Goal: Information Seeking & Learning: Check status

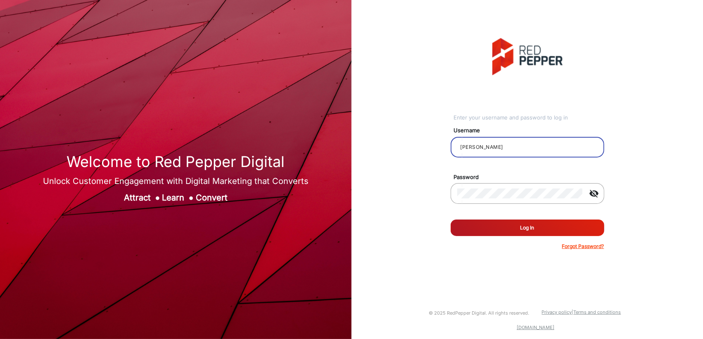
click at [581, 90] on div "Enter your username and password to log in Username [PERSON_NAME] Password visi…" at bounding box center [528, 144] width 154 height 212
click at [497, 230] on button "Log In" at bounding box center [528, 227] width 154 height 17
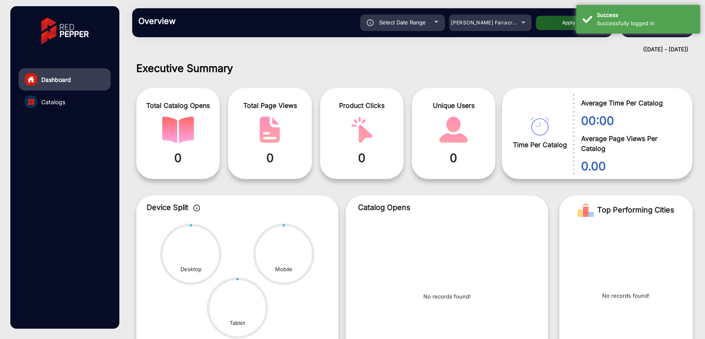
scroll to position [6, 0]
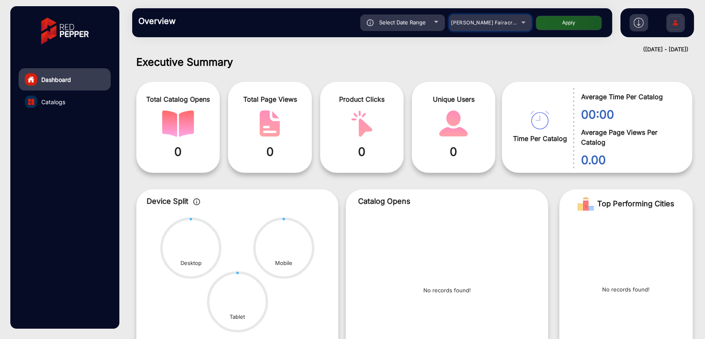
click at [482, 19] on div "[PERSON_NAME] Fairacre Farms" at bounding box center [484, 23] width 66 height 10
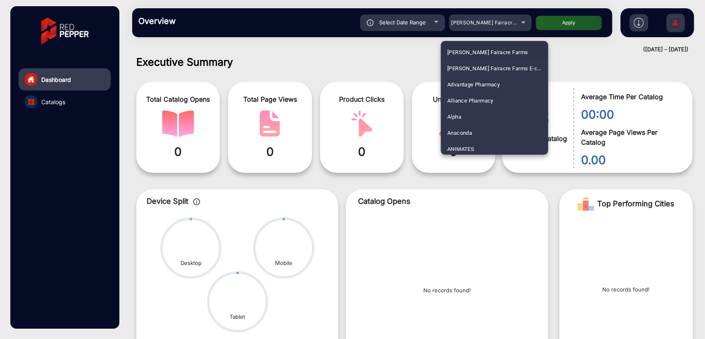
scroll to position [2307, 0]
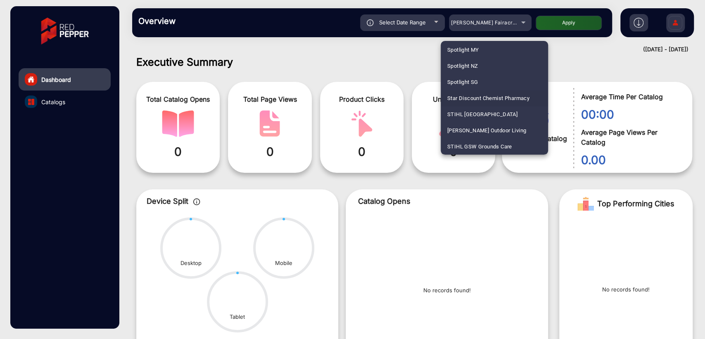
click at [509, 100] on span "Star Discount Chemist Pharmacy" at bounding box center [488, 98] width 82 height 16
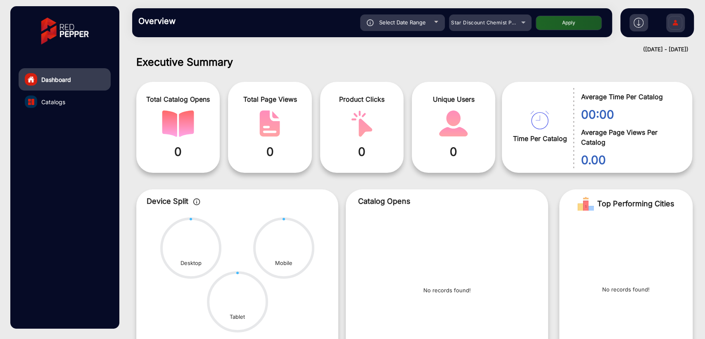
click at [399, 23] on span "Select Date Range" at bounding box center [402, 22] width 47 height 7
type input "[DATE]"
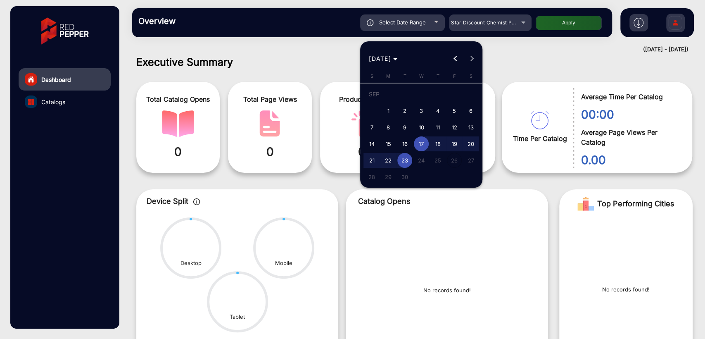
click at [403, 157] on span "23" at bounding box center [404, 160] width 15 height 15
type input "[DATE]"
click at [403, 157] on span "23" at bounding box center [404, 160] width 15 height 15
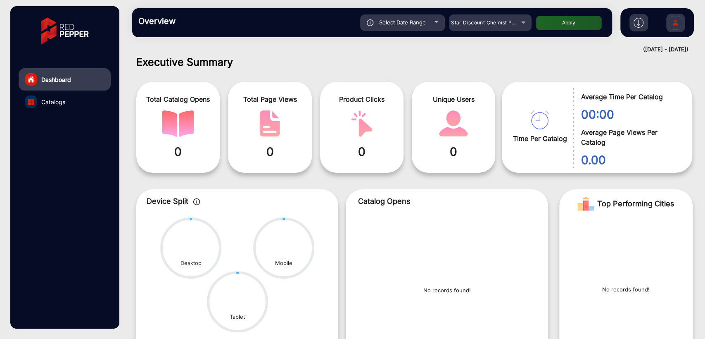
type input "[DATE]"
click at [568, 20] on button "Apply" at bounding box center [569, 23] width 66 height 14
type input "[DATE]"
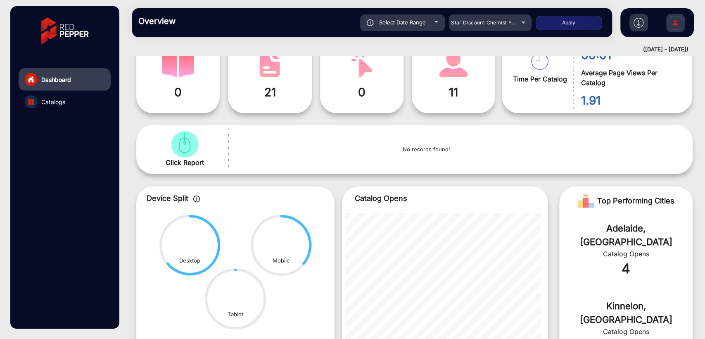
scroll to position [157, 0]
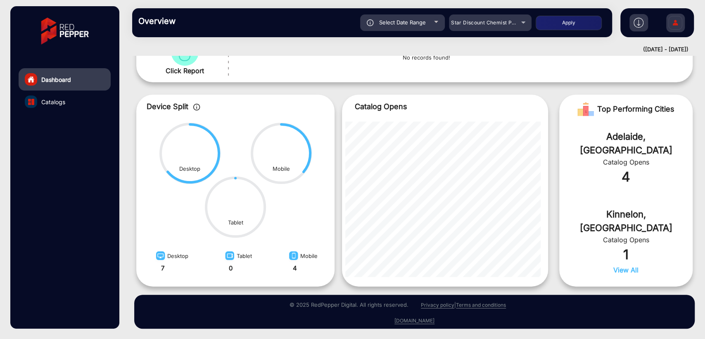
click at [420, 29] on div "Select Date Range" at bounding box center [402, 22] width 85 height 17
type input "[DATE]"
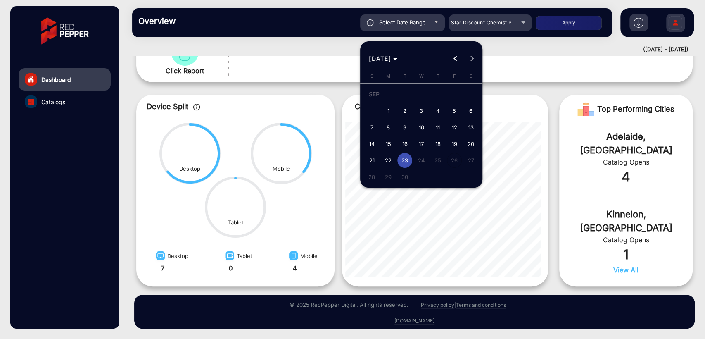
click at [387, 156] on span "22" at bounding box center [388, 160] width 15 height 15
type input "[DATE]"
click at [387, 156] on span "22" at bounding box center [388, 160] width 15 height 15
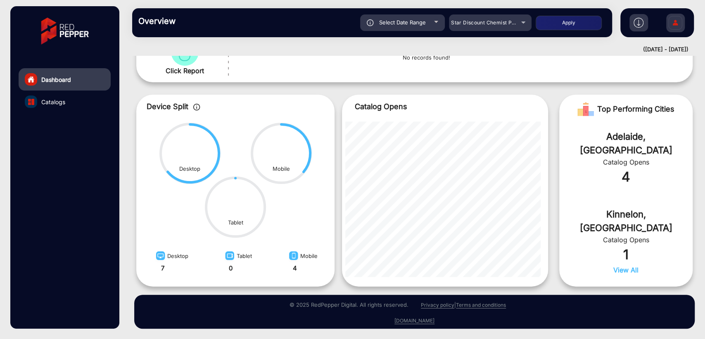
type input "[DATE]"
click at [547, 23] on button "Apply" at bounding box center [569, 23] width 66 height 14
type input "[DATE]"
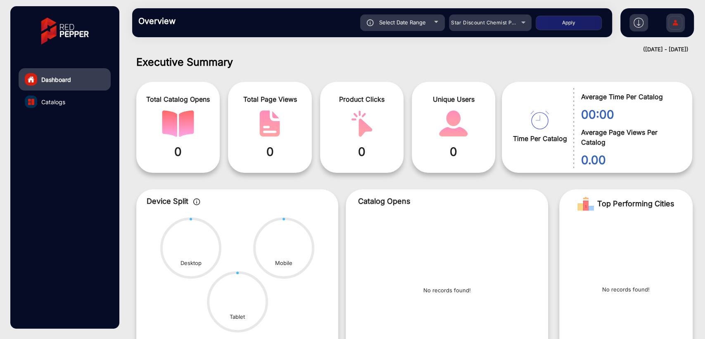
click at [400, 21] on span "Select Date Range" at bounding box center [402, 22] width 47 height 7
type input "[DATE]"
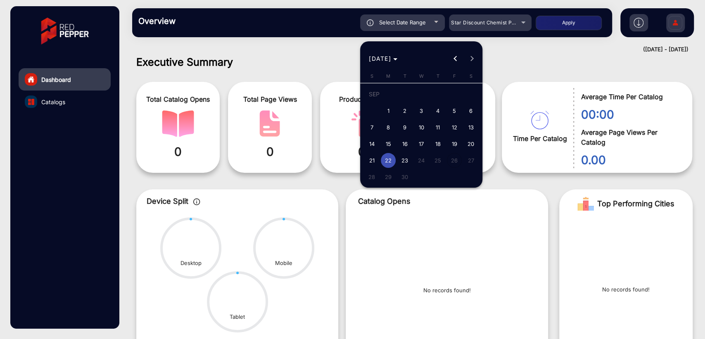
click at [372, 158] on span "21" at bounding box center [371, 160] width 15 height 15
type input "[DATE]"
click at [372, 158] on span "21" at bounding box center [371, 160] width 15 height 15
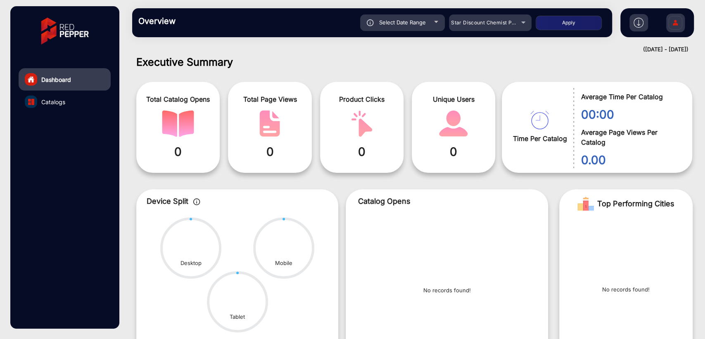
type input "[DATE]"
click at [545, 28] on button "Apply" at bounding box center [569, 23] width 66 height 14
type input "[DATE]"
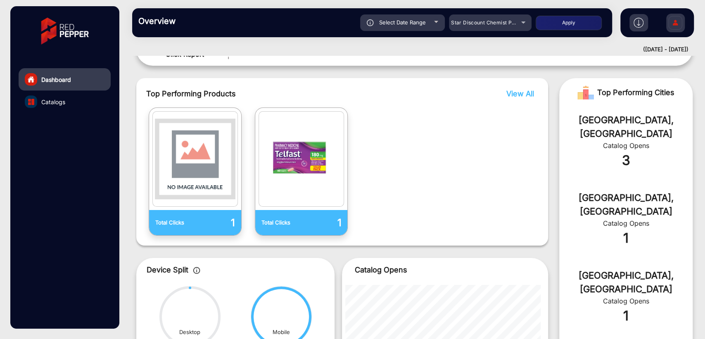
scroll to position [183, 0]
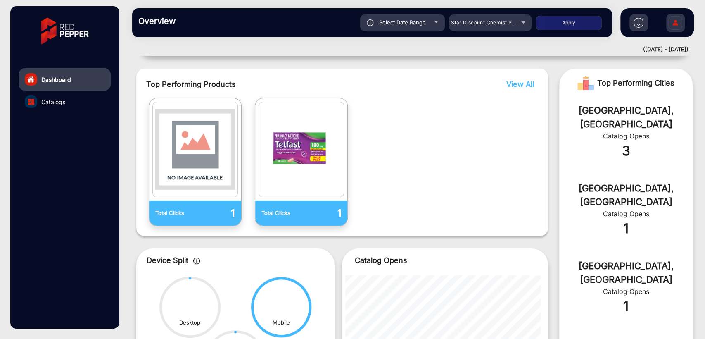
click at [516, 84] on span "View All" at bounding box center [521, 84] width 28 height 9
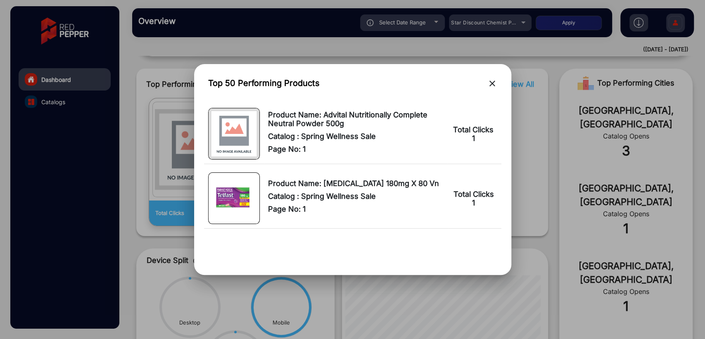
click at [489, 83] on mat-icon "close" at bounding box center [493, 83] width 10 height 10
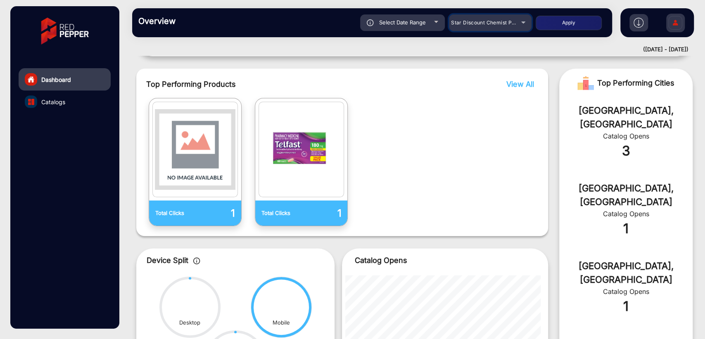
click at [487, 20] on span "Star Discount Chemist Pharmacy" at bounding box center [492, 22] width 83 height 6
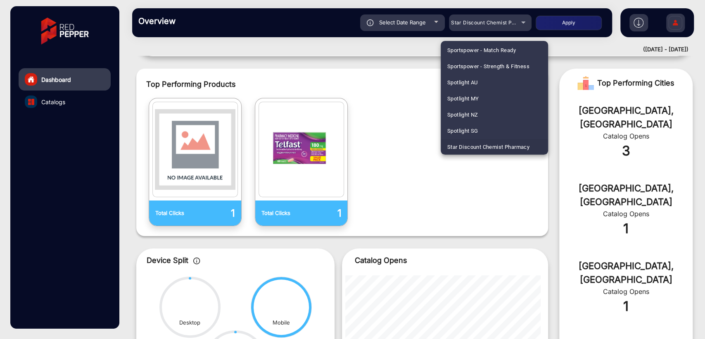
scroll to position [0, 0]
click at [471, 85] on span "Advantage Pharmacy" at bounding box center [473, 84] width 52 height 16
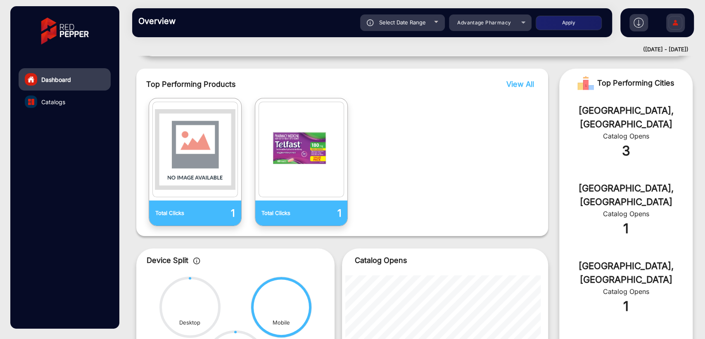
click at [398, 20] on span "Select Date Range" at bounding box center [402, 22] width 47 height 7
type input "[DATE]"
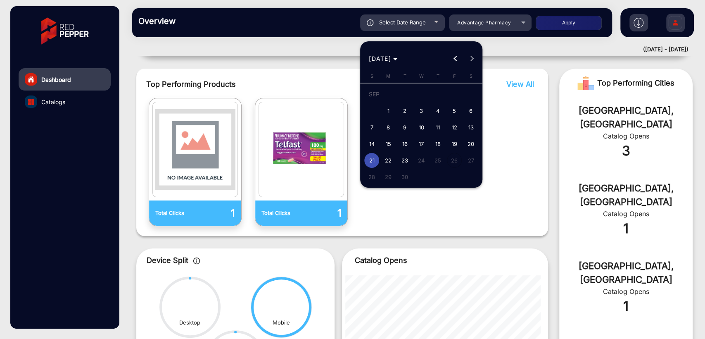
click at [390, 109] on span "1" at bounding box center [388, 110] width 15 height 15
type input "[DATE]"
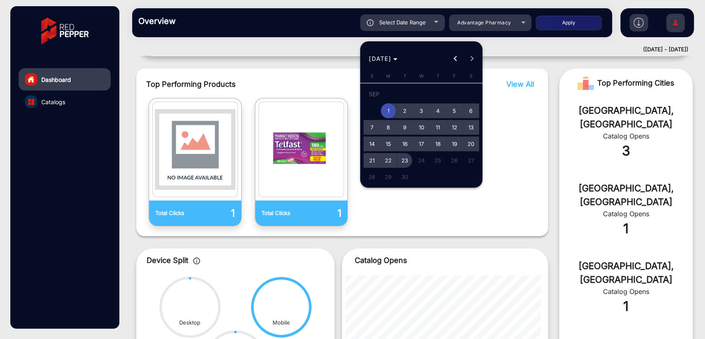
click at [405, 162] on span "23" at bounding box center [404, 160] width 15 height 15
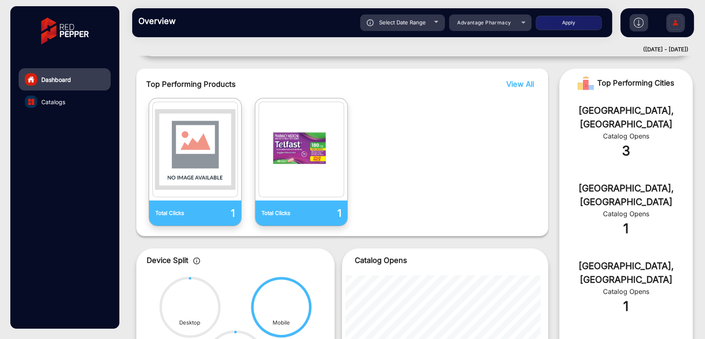
type input "[DATE]"
click at [555, 26] on button "Apply" at bounding box center [569, 23] width 66 height 14
type input "[DATE]"
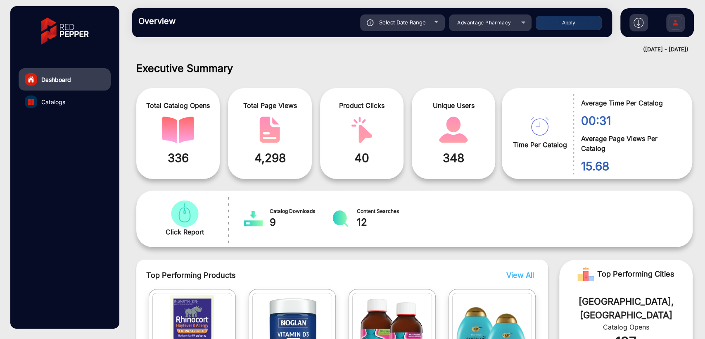
click at [394, 25] on span "Select Date Range" at bounding box center [402, 22] width 47 height 7
type input "[DATE]"
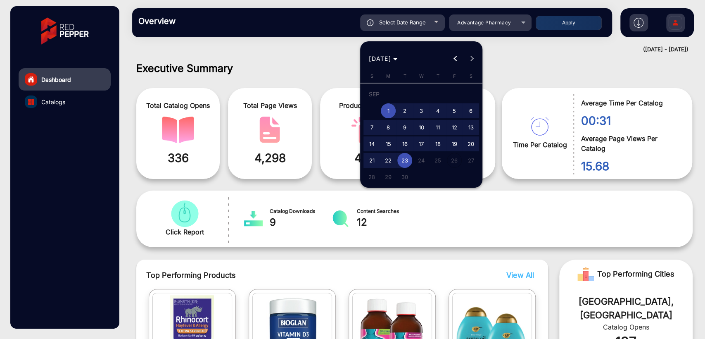
click at [407, 163] on span "23" at bounding box center [404, 160] width 15 height 15
type input "[DATE]"
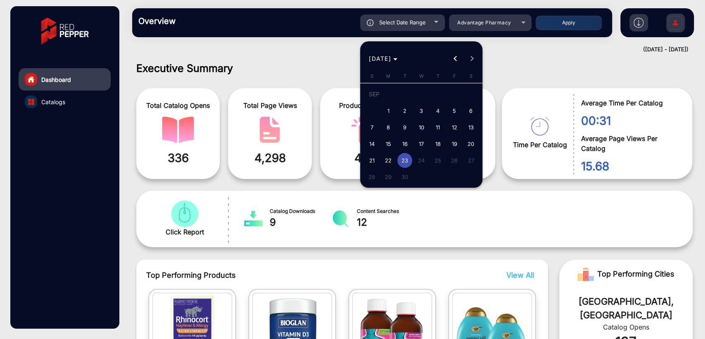
click at [407, 163] on span "23" at bounding box center [404, 160] width 15 height 15
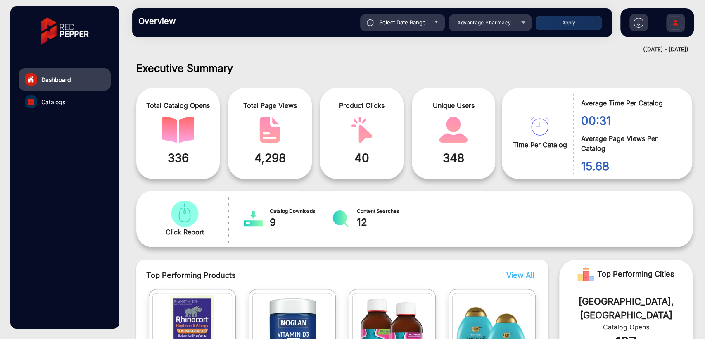
type input "[DATE]"
click at [570, 23] on button "Apply" at bounding box center [569, 23] width 66 height 14
type input "[DATE]"
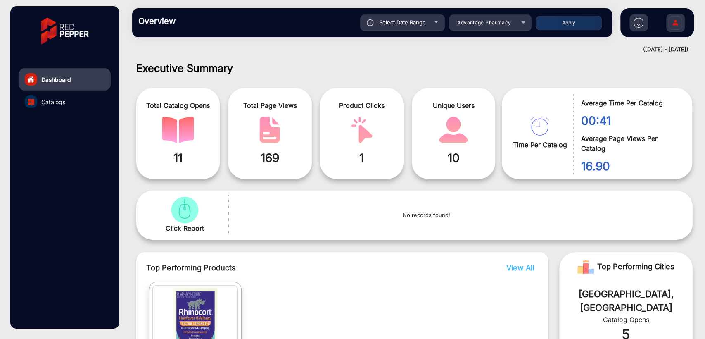
click at [344, 60] on div "Executive Summary Total Catalog Opens 11 Total Page Views 169 Product Clicks 1 …" at bounding box center [414, 197] width 581 height 283
click at [396, 21] on span "Select Date Range" at bounding box center [402, 22] width 47 height 7
type input "[DATE]"
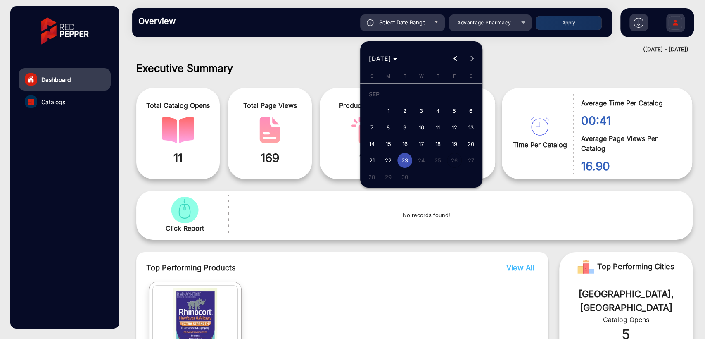
click at [388, 157] on span "22" at bounding box center [388, 160] width 15 height 15
type input "[DATE]"
click at [388, 157] on span "22" at bounding box center [388, 160] width 15 height 15
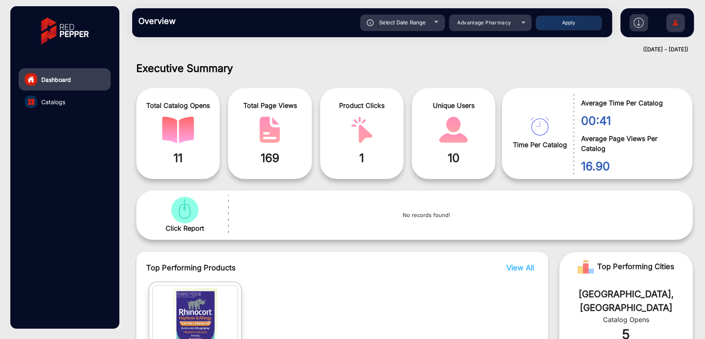
type input "[DATE]"
click at [572, 19] on button "Apply" at bounding box center [569, 23] width 66 height 14
type input "[DATE]"
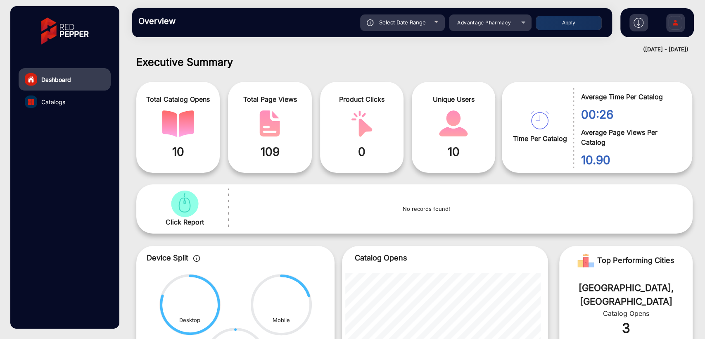
click at [398, 27] on div "Select Date Range" at bounding box center [402, 22] width 85 height 17
type input "[DATE]"
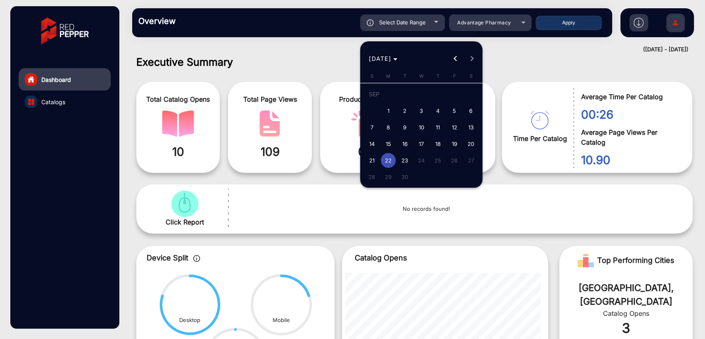
click at [458, 143] on span "19" at bounding box center [454, 143] width 15 height 15
type input "[DATE]"
click at [458, 143] on span "19" at bounding box center [454, 143] width 15 height 15
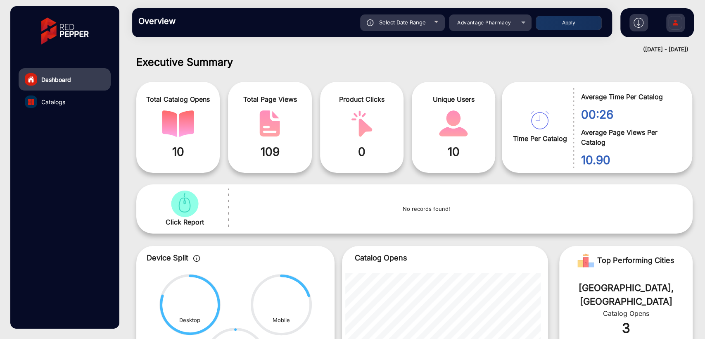
click at [558, 24] on button "Apply" at bounding box center [569, 23] width 66 height 14
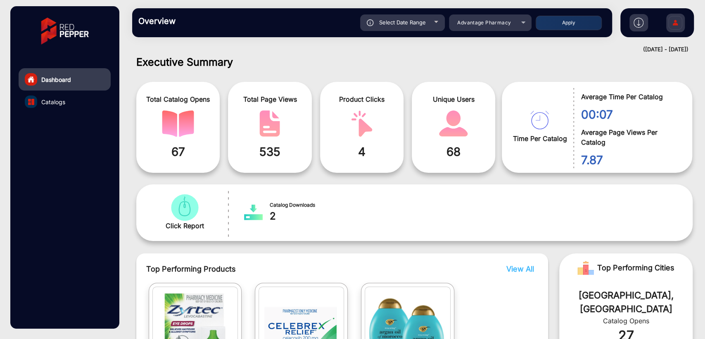
click at [409, 21] on span "Select Date Range" at bounding box center [402, 22] width 47 height 7
type input "[DATE]"
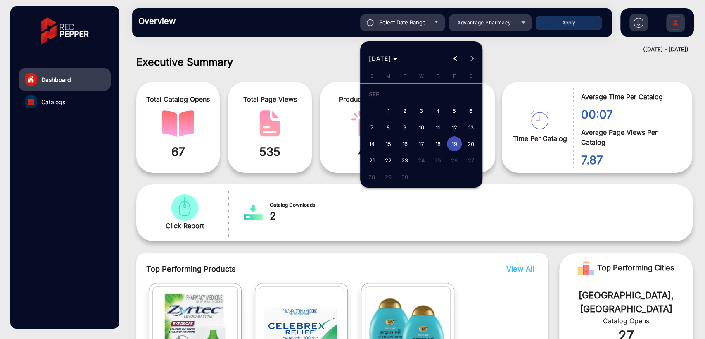
click at [492, 33] on div at bounding box center [352, 169] width 705 height 339
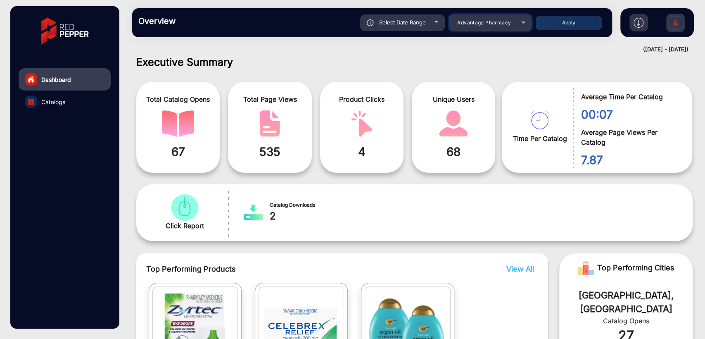
click at [468, 28] on mat-select "Advantage Pharmacy" at bounding box center [490, 22] width 83 height 17
click at [492, 22] on span "Advantage Pharmacy" at bounding box center [484, 22] width 54 height 6
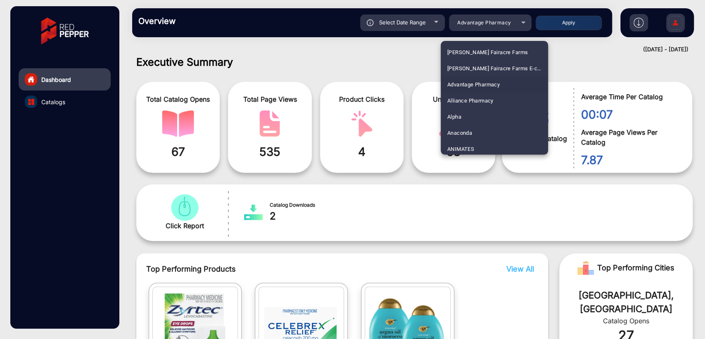
scroll to position [2584, 0]
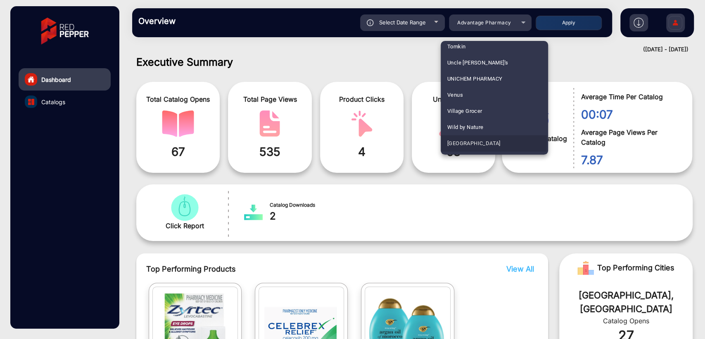
click at [464, 140] on span "[GEOGRAPHIC_DATA]" at bounding box center [473, 143] width 53 height 16
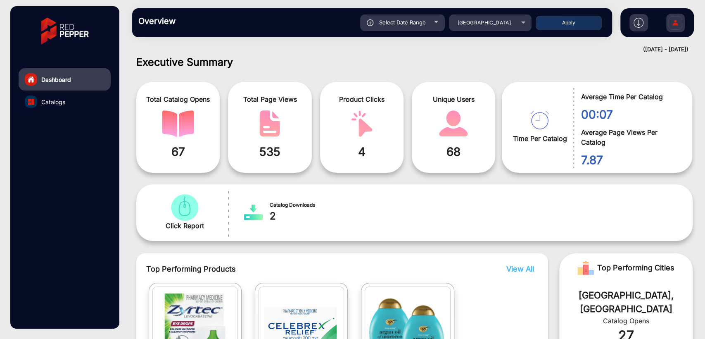
click at [577, 26] on button "Apply" at bounding box center [569, 23] width 66 height 14
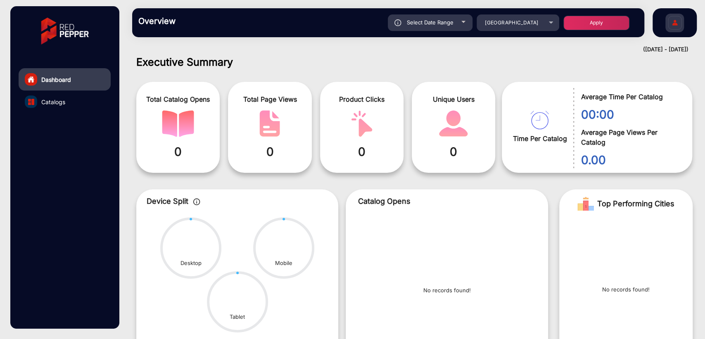
click at [419, 26] on div "Select Date Range" at bounding box center [430, 22] width 85 height 17
type input "[DATE]"
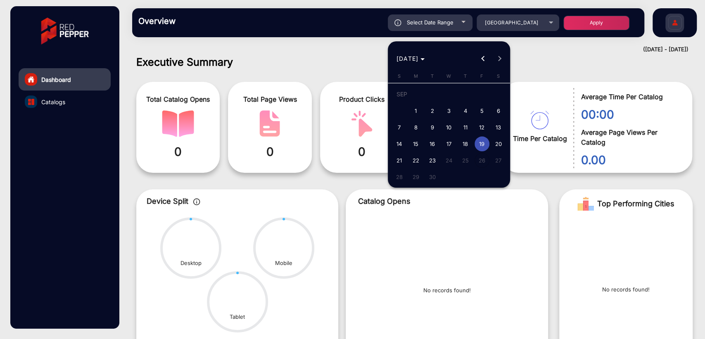
click at [413, 109] on span "1" at bounding box center [416, 110] width 15 height 15
type input "[DATE]"
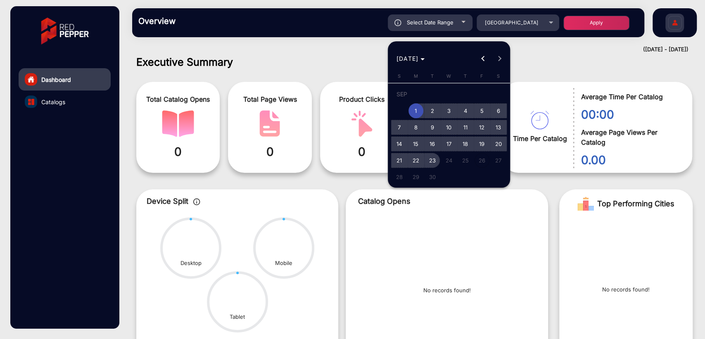
click at [434, 162] on span "23" at bounding box center [432, 160] width 15 height 15
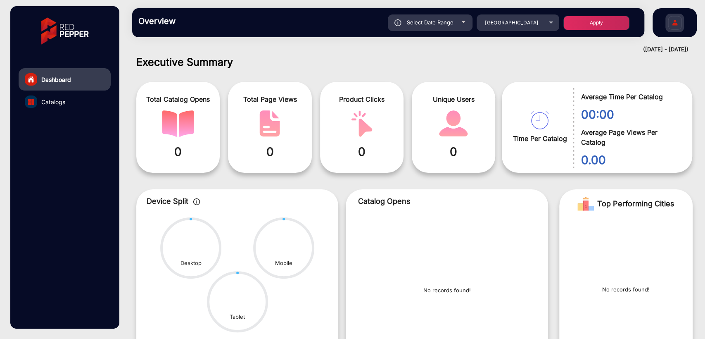
type input "[DATE]"
click at [586, 27] on button "Apply" at bounding box center [597, 23] width 66 height 14
type input "[DATE]"
click at [419, 25] on span "Select Date Range" at bounding box center [430, 22] width 47 height 7
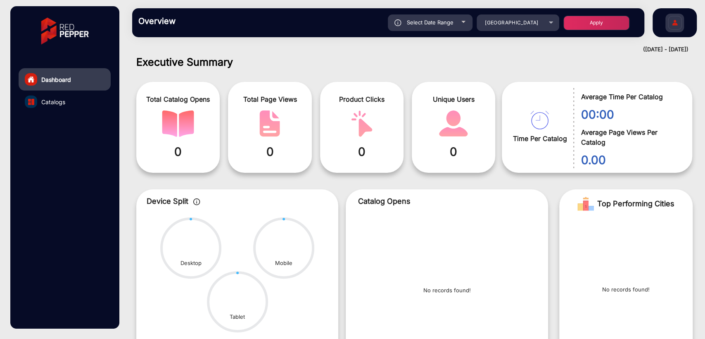
type input "[DATE]"
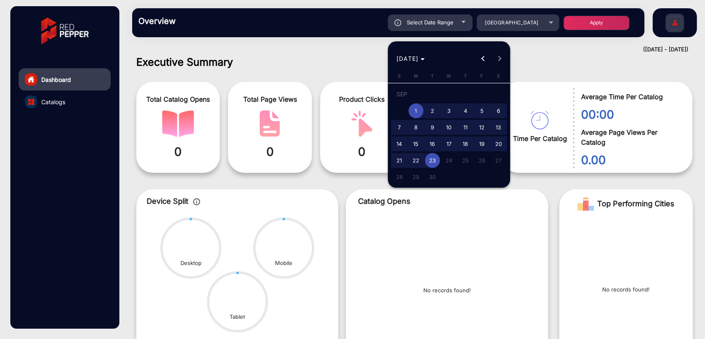
click at [481, 65] on span "Previous month" at bounding box center [483, 58] width 17 height 17
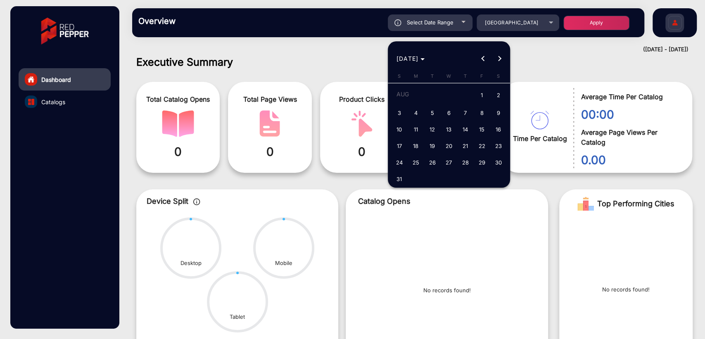
click at [480, 97] on span "1" at bounding box center [482, 95] width 15 height 17
type input "[DATE]"
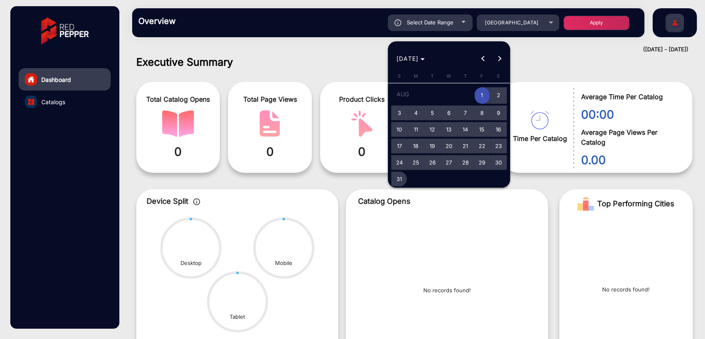
click at [400, 179] on span "31" at bounding box center [399, 178] width 15 height 15
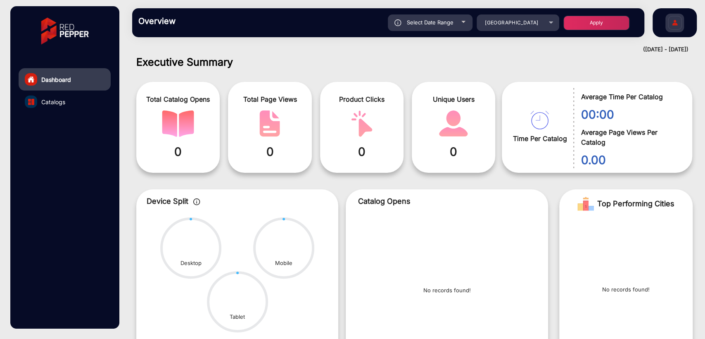
type input "[DATE]"
click at [597, 23] on button "Apply" at bounding box center [597, 23] width 66 height 14
type input "[DATE]"
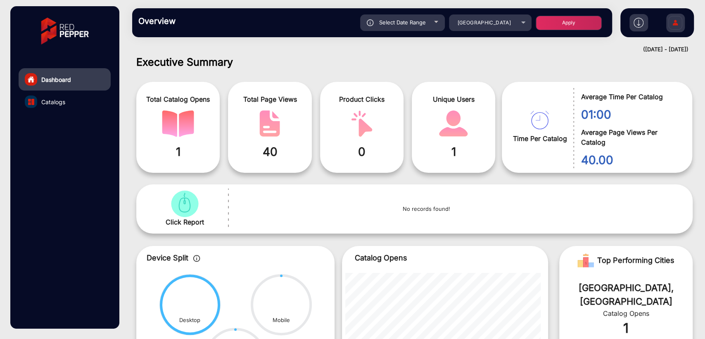
click at [394, 29] on div "Select Date Range" at bounding box center [402, 22] width 85 height 17
type input "[DATE]"
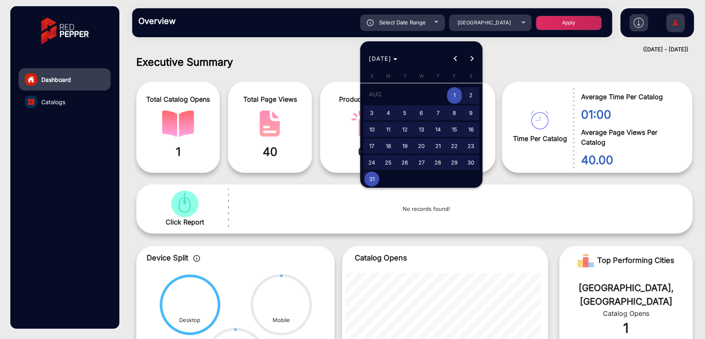
click at [456, 63] on span "Previous month" at bounding box center [455, 58] width 17 height 17
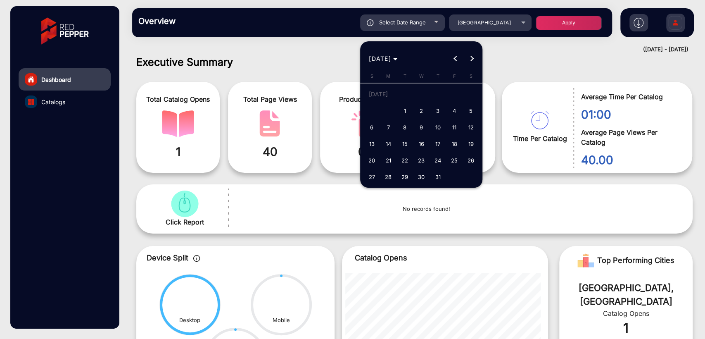
click at [406, 110] on span "1" at bounding box center [404, 110] width 15 height 15
type input "[DATE]"
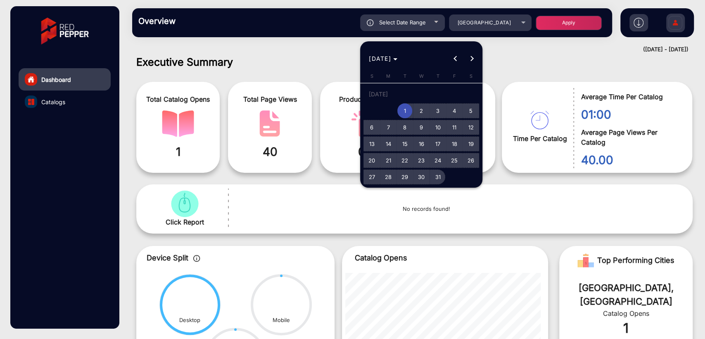
click at [438, 177] on span "31" at bounding box center [437, 176] width 15 height 15
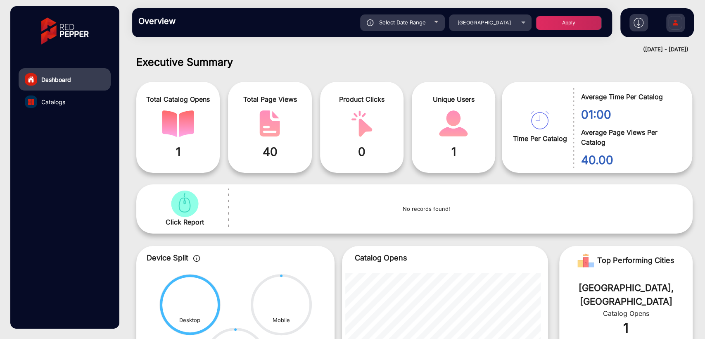
type input "[DATE]"
click at [562, 24] on button "Apply" at bounding box center [569, 23] width 66 height 14
type input "[DATE]"
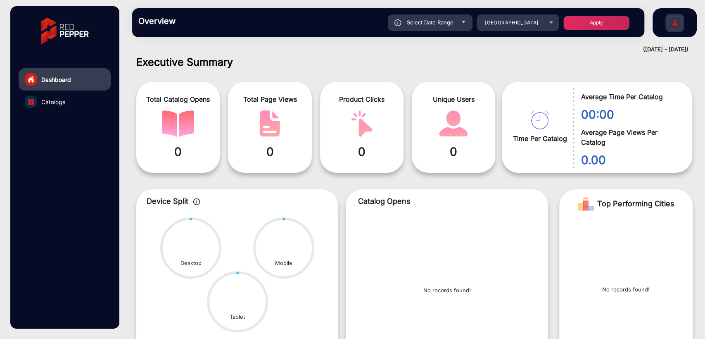
click at [411, 24] on span "Select Date Range" at bounding box center [430, 22] width 47 height 7
type input "[DATE]"
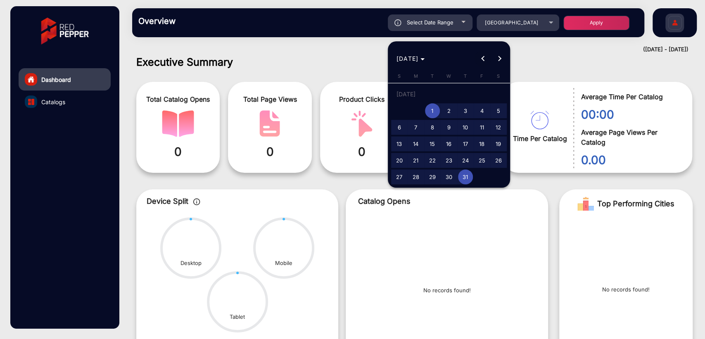
click at [480, 57] on span "Previous month" at bounding box center [483, 58] width 17 height 17
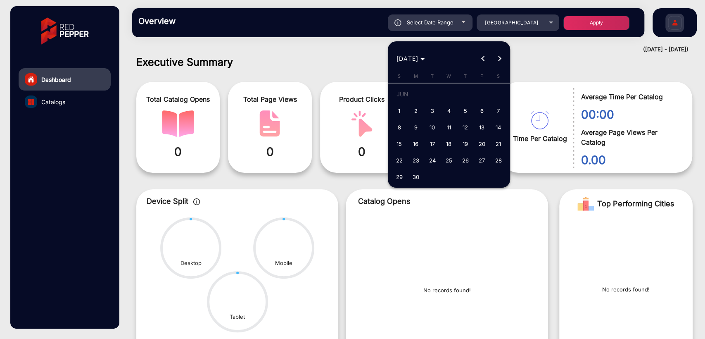
click at [400, 113] on span "1" at bounding box center [399, 110] width 15 height 15
type input "[DATE]"
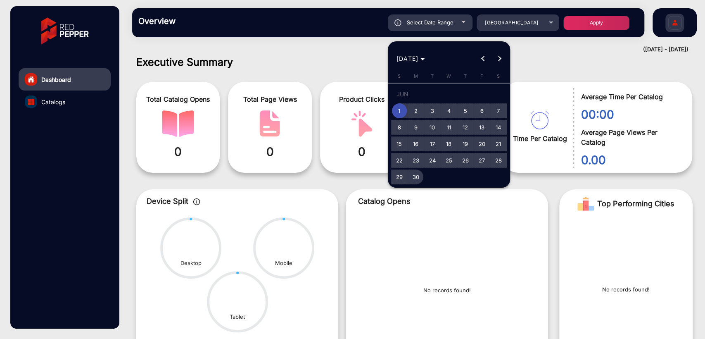
click at [416, 179] on span "30" at bounding box center [416, 176] width 15 height 15
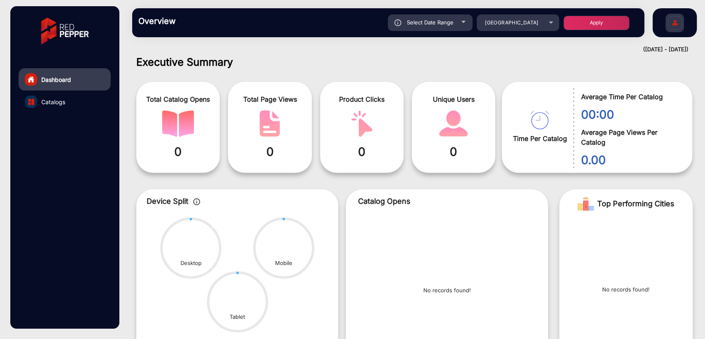
type input "[DATE]"
click at [595, 21] on button "Apply" at bounding box center [597, 23] width 66 height 14
type input "[DATE]"
click at [433, 25] on div "Select Date Range" at bounding box center [430, 22] width 85 height 17
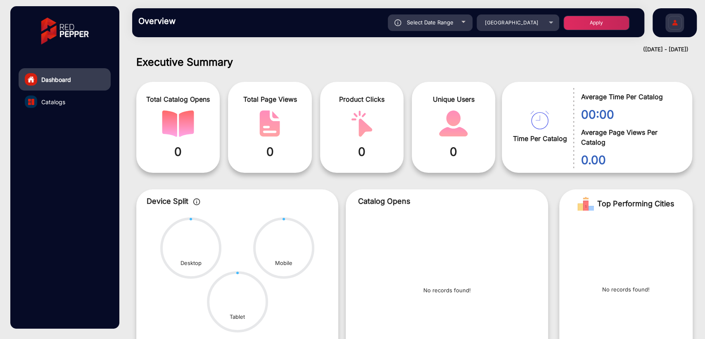
type input "[DATE]"
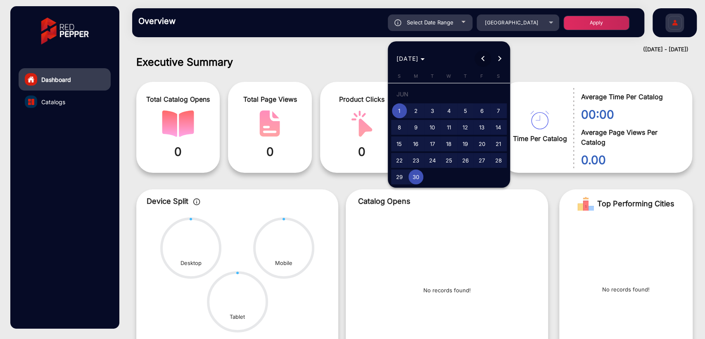
click at [483, 62] on span "Previous month" at bounding box center [483, 58] width 17 height 17
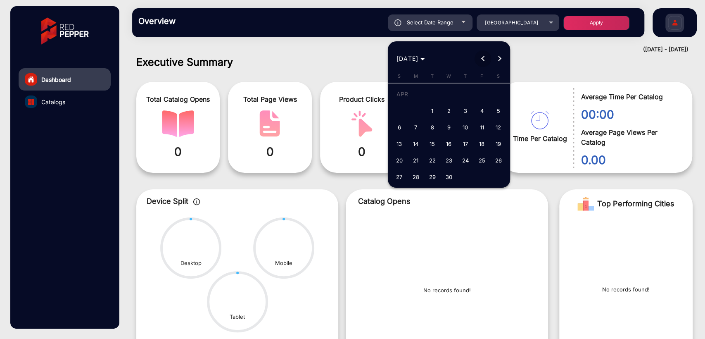
click at [483, 62] on span "Previous month" at bounding box center [483, 58] width 17 height 17
click at [500, 60] on span "Next month" at bounding box center [499, 58] width 17 height 17
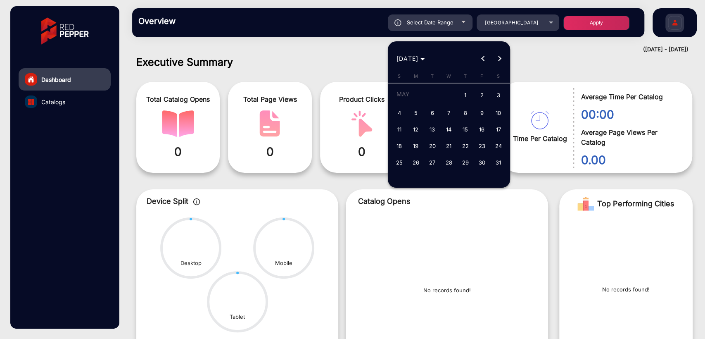
click at [463, 93] on span "1" at bounding box center [465, 95] width 15 height 17
type input "[DATE]"
click at [498, 58] on button "Next month" at bounding box center [499, 58] width 17 height 17
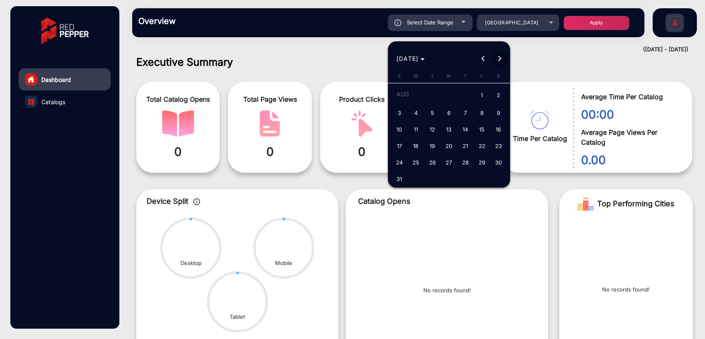
click at [498, 58] on button "Next month" at bounding box center [499, 58] width 17 height 17
click at [498, 58] on div "[DATE] [DATE]" at bounding box center [449, 58] width 118 height 17
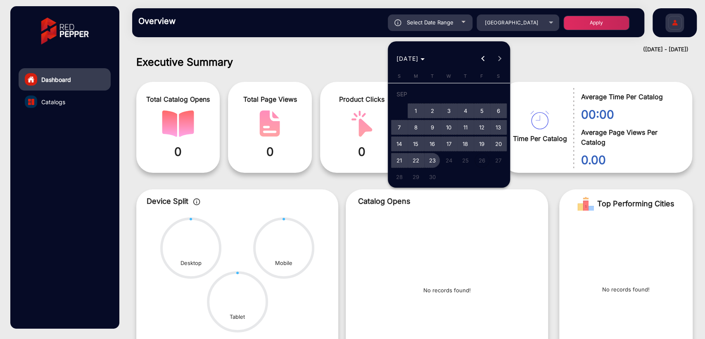
click at [431, 159] on span "23" at bounding box center [432, 160] width 15 height 15
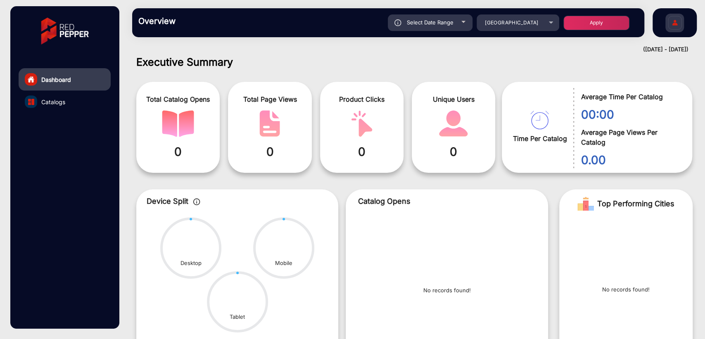
type input "[DATE]"
click at [585, 29] on button "Apply" at bounding box center [597, 23] width 66 height 14
type input "[DATE]"
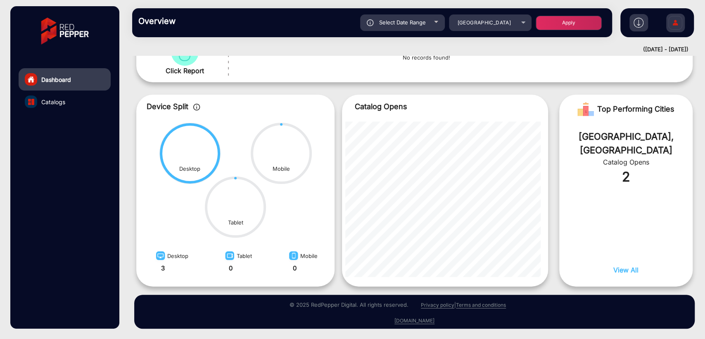
scroll to position [0, 0]
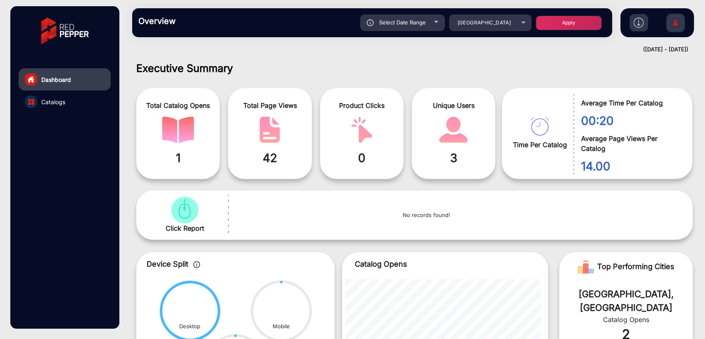
click at [412, 24] on span "Select Date Range" at bounding box center [402, 22] width 47 height 7
type input "[DATE]"
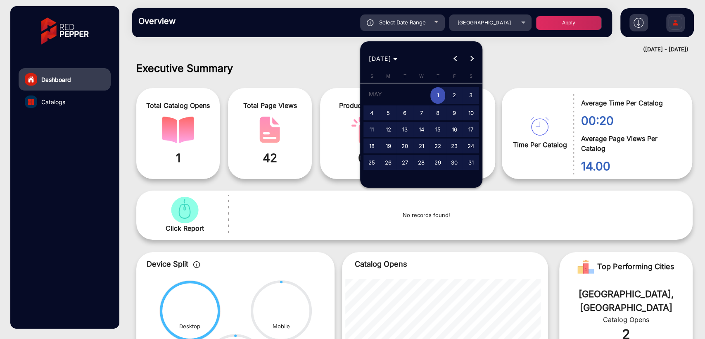
click at [592, 41] on div at bounding box center [352, 169] width 705 height 339
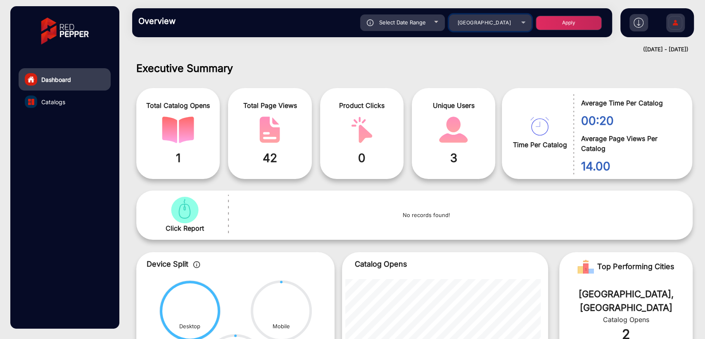
click at [507, 27] on div "[GEOGRAPHIC_DATA]" at bounding box center [484, 23] width 66 height 10
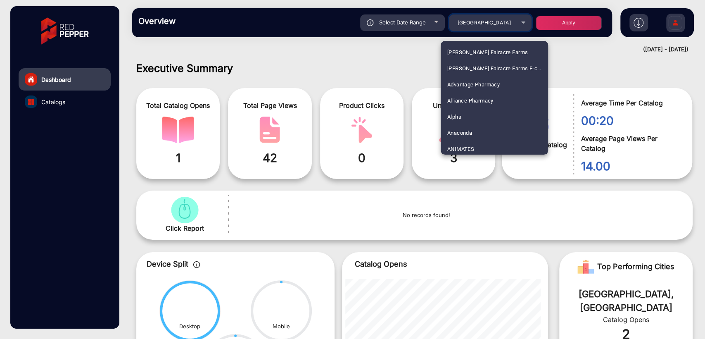
scroll to position [2580, 0]
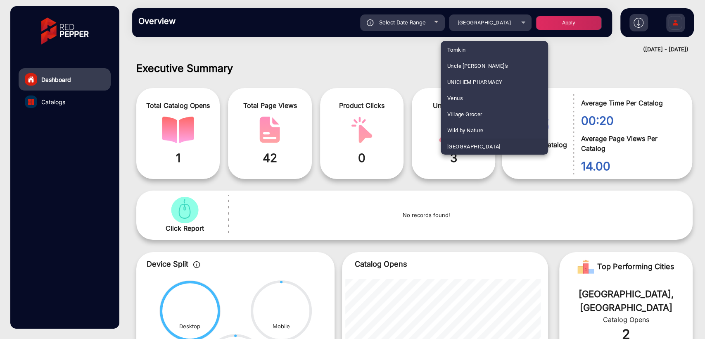
click at [342, 48] on div at bounding box center [352, 169] width 705 height 339
